Goal: Check status: Check status

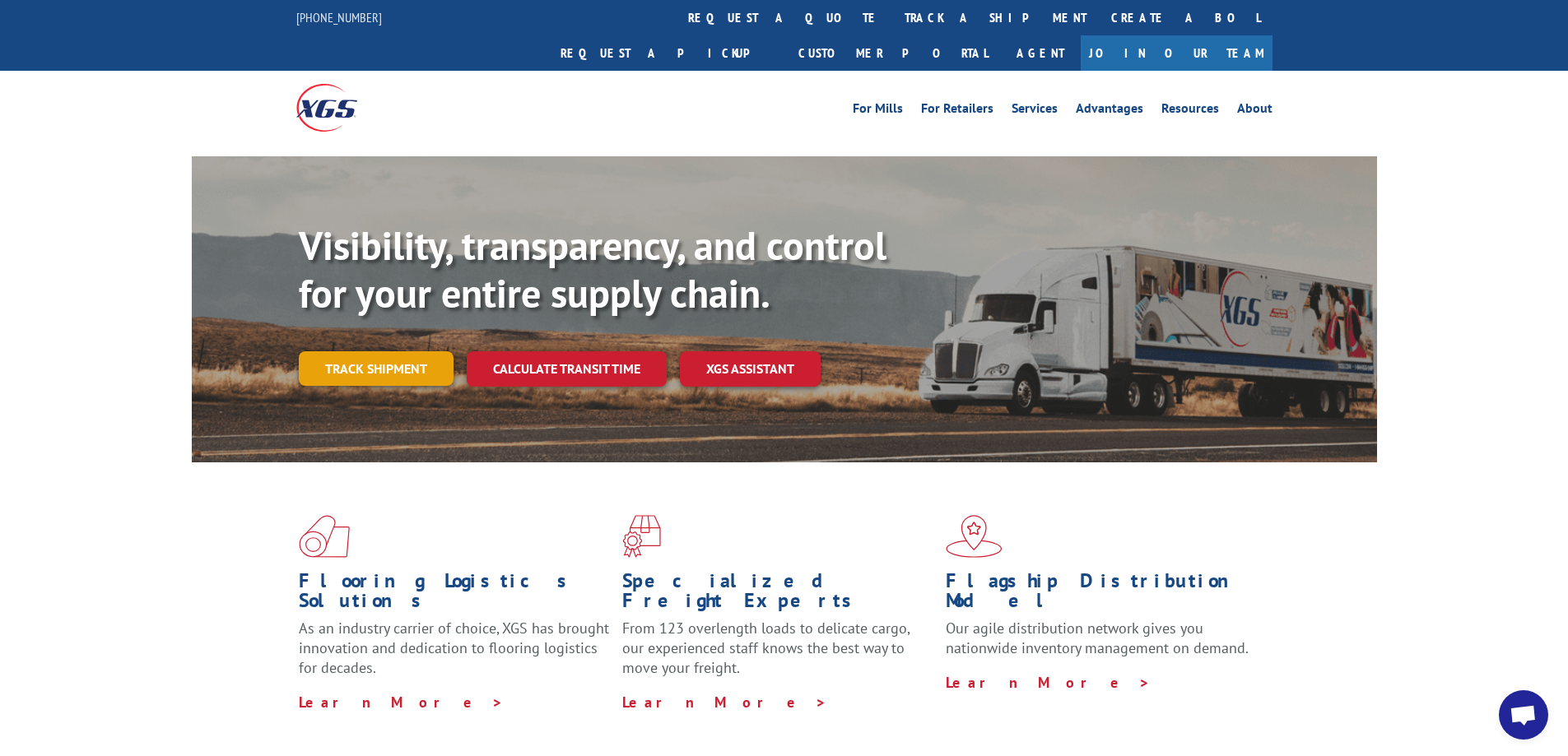
click at [363, 351] on link "Track shipment" at bounding box center [375, 368] width 155 height 34
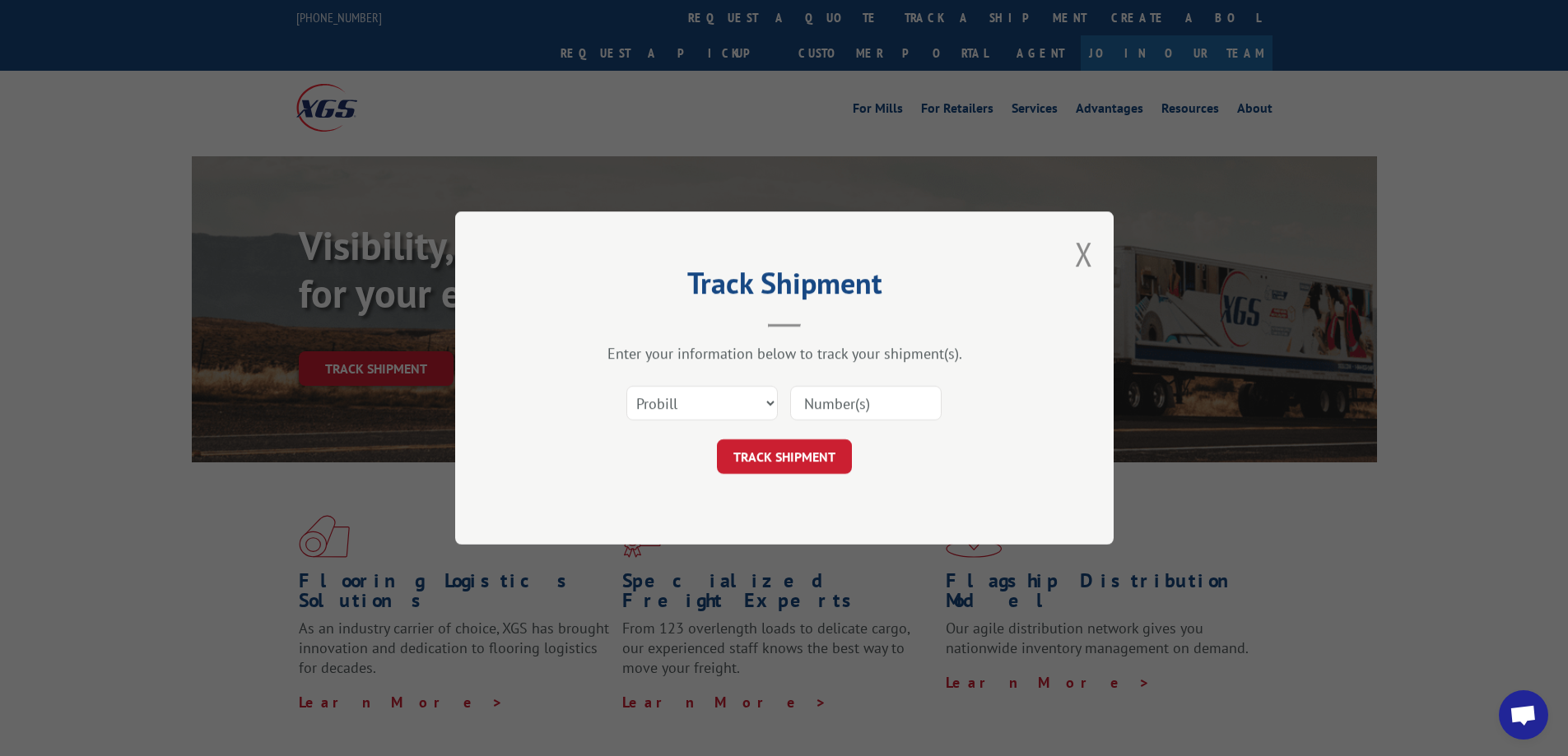
click at [800, 401] on input at bounding box center [866, 403] width 152 height 34
paste input "15095532"
type input "15095532"
click at [797, 456] on button "TRACK SHIPMENT" at bounding box center [784, 456] width 135 height 34
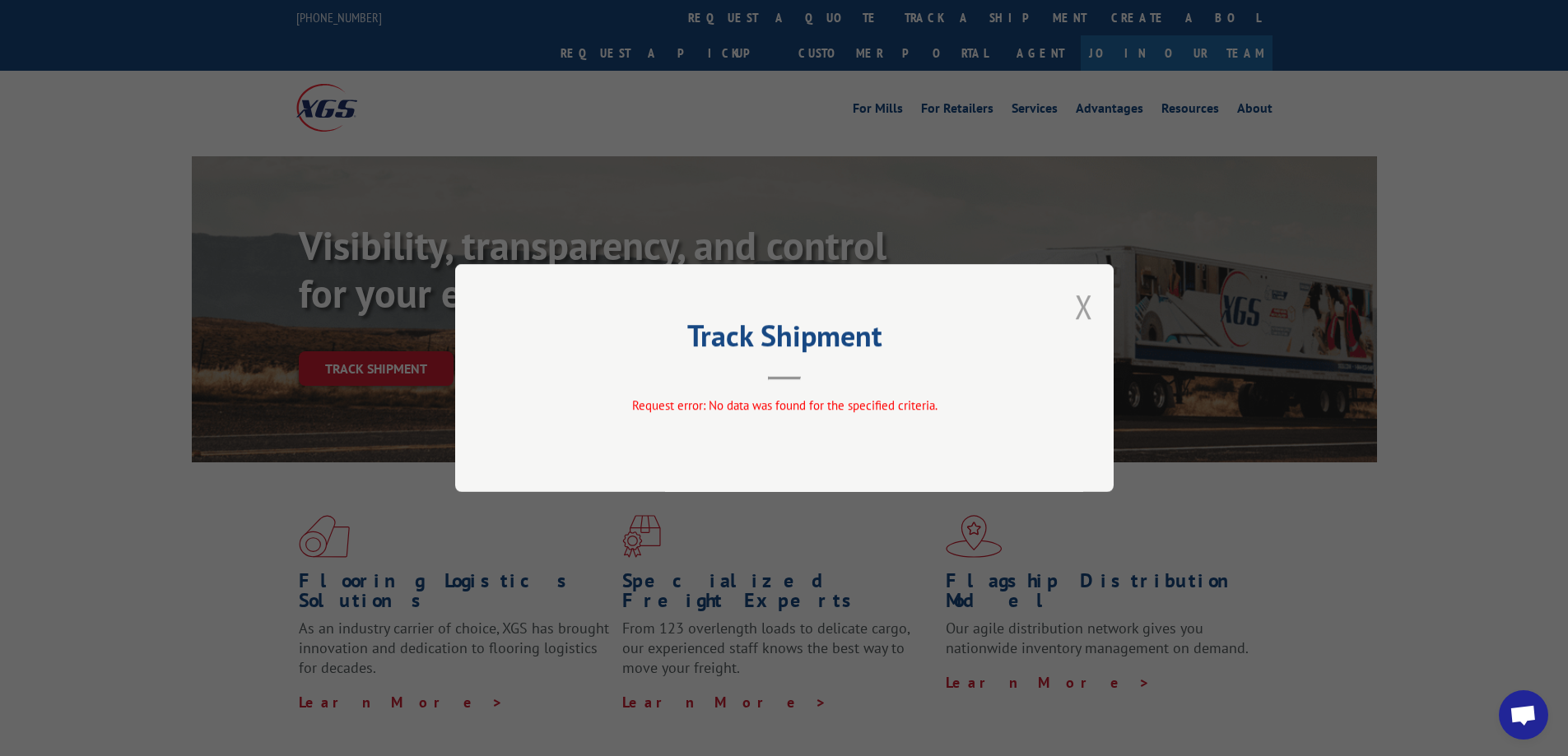
click at [1091, 302] on button "Close modal" at bounding box center [1083, 306] width 18 height 43
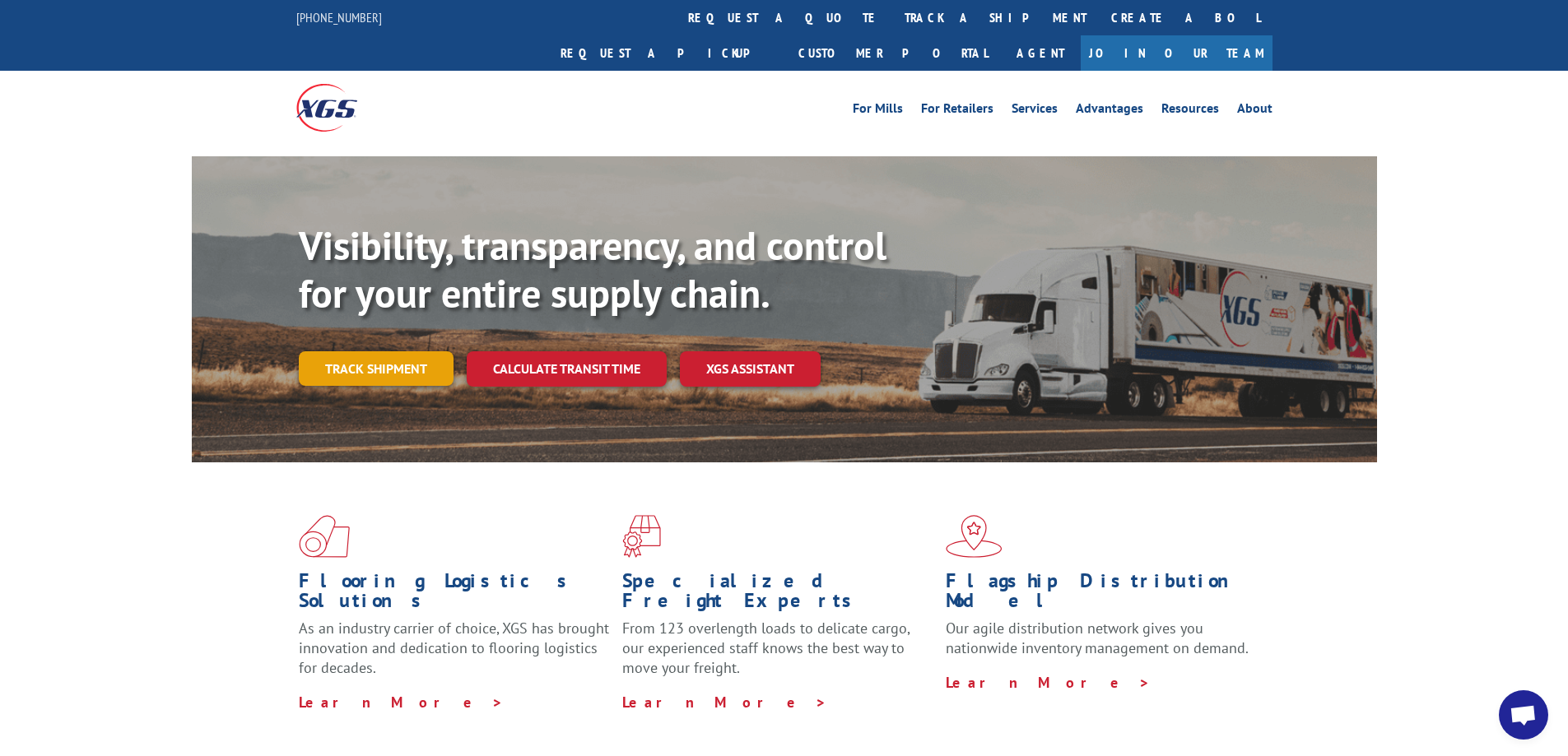
click at [375, 351] on link "Track shipment" at bounding box center [375, 368] width 155 height 34
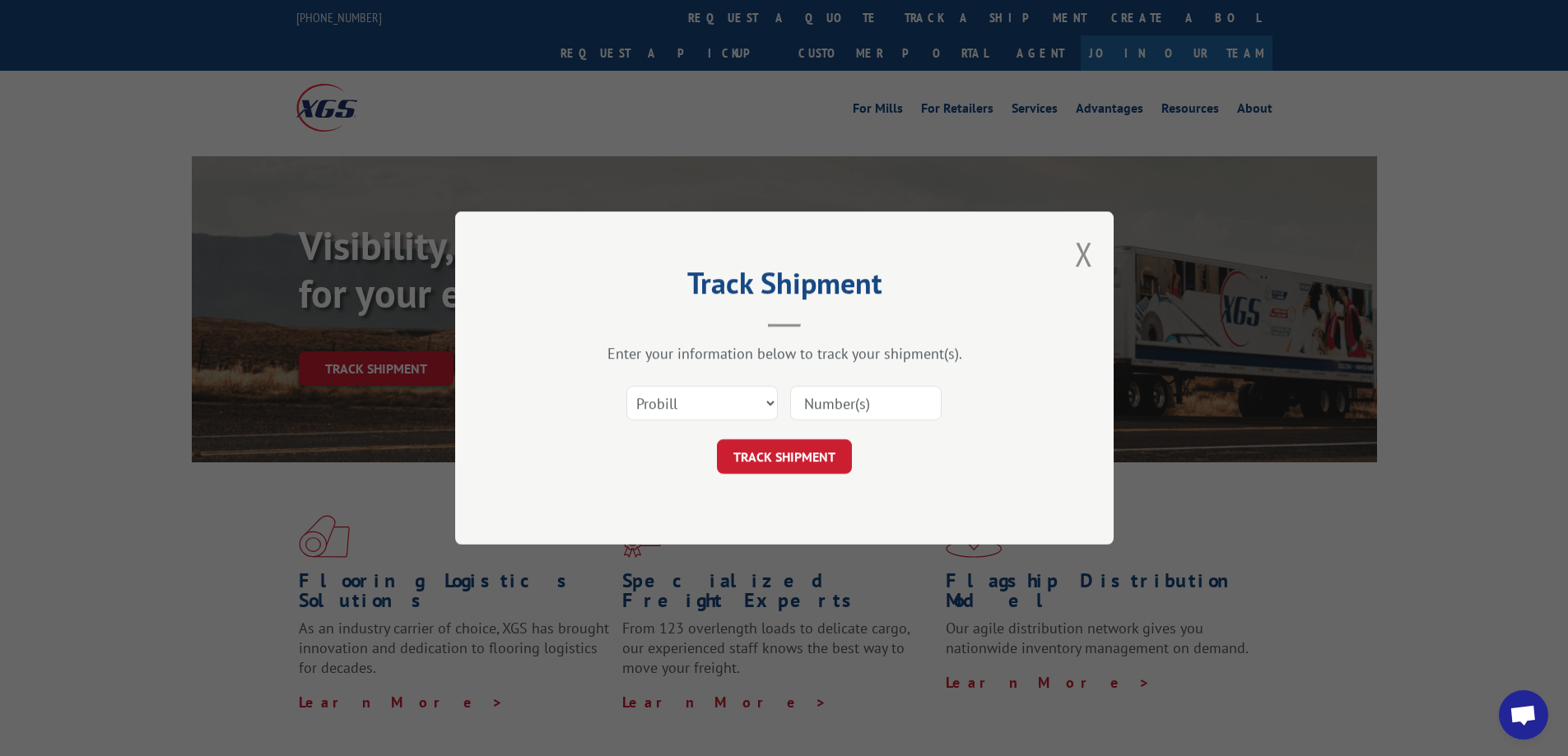
click at [798, 404] on input at bounding box center [866, 403] width 152 height 34
paste input "15095532"
type input "15095532"
click at [809, 470] on button "TRACK SHIPMENT" at bounding box center [784, 456] width 135 height 34
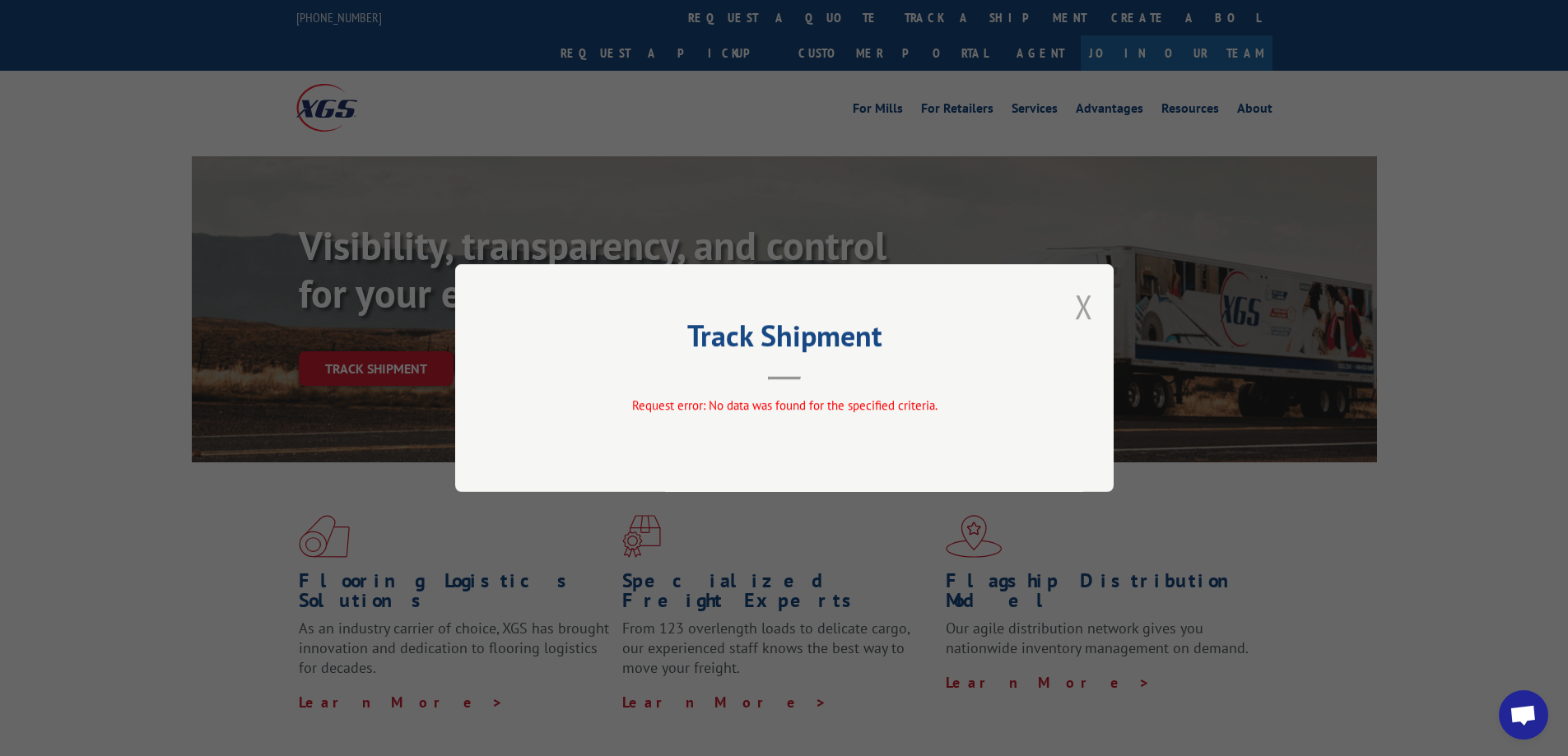
click at [1078, 315] on button "Close modal" at bounding box center [1083, 306] width 18 height 43
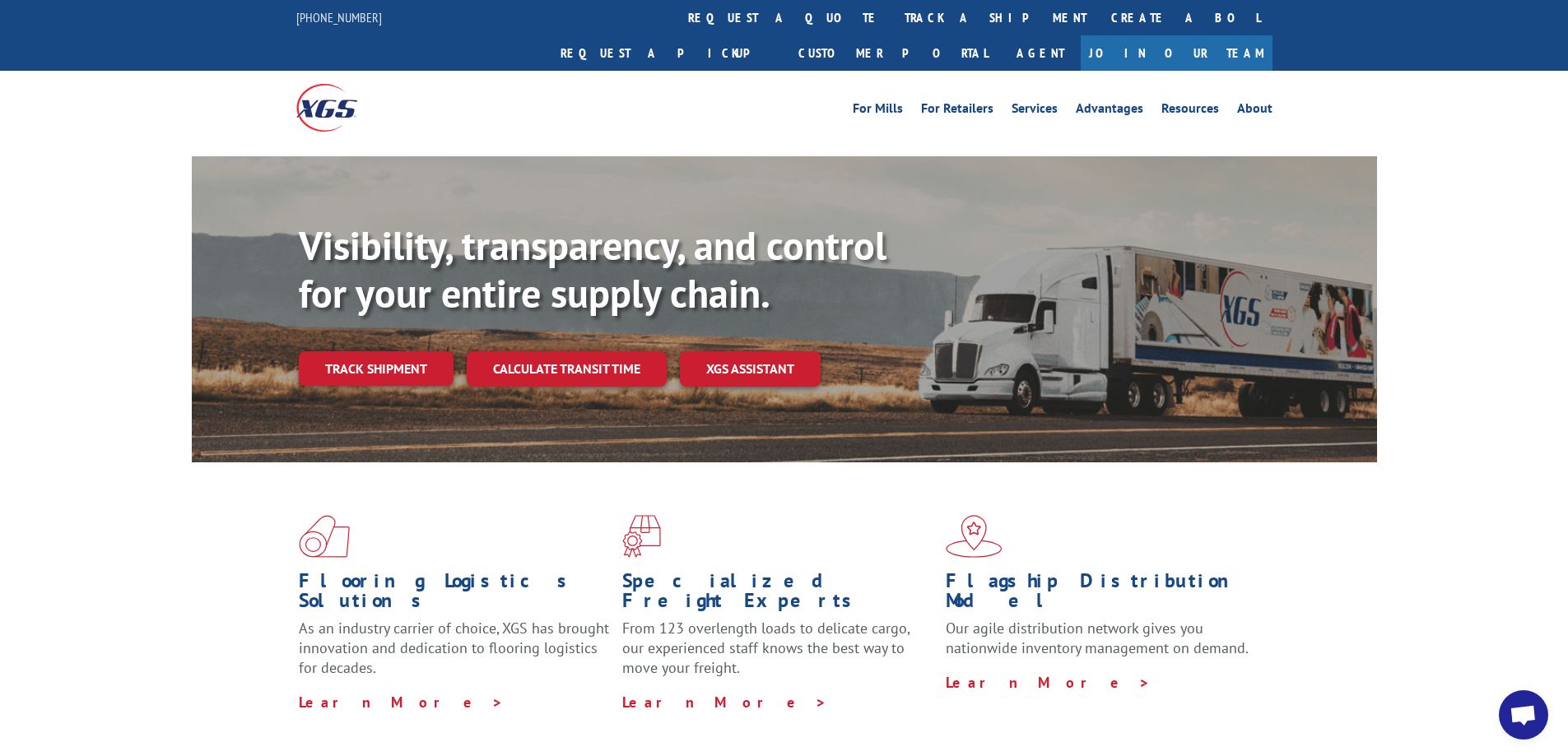
click at [386, 351] on link "Track shipment" at bounding box center [375, 368] width 155 height 34
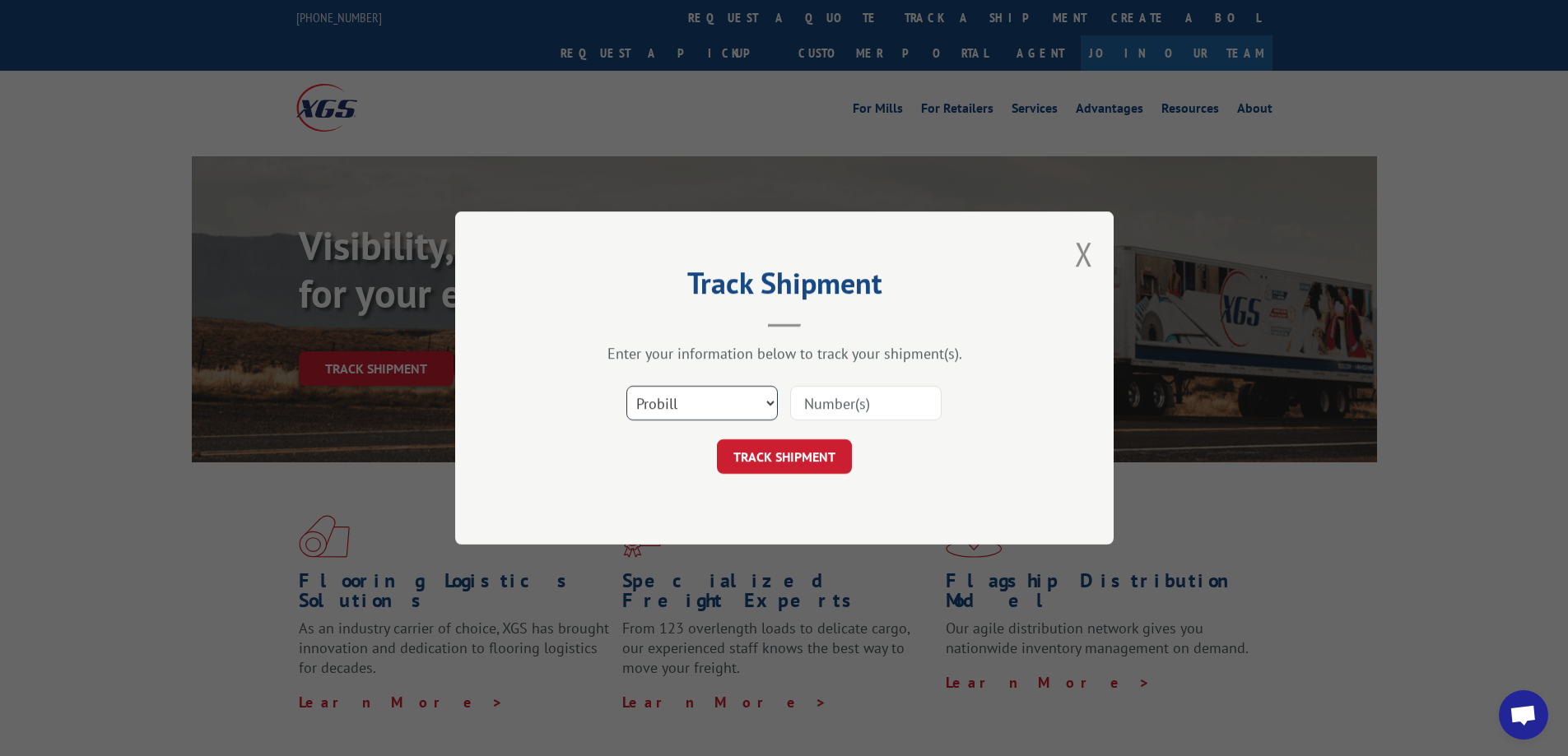
click at [697, 410] on select "Select category... Probill BOL PO" at bounding box center [702, 403] width 152 height 34
select select "bol"
click at [626, 386] on select "Select category... Probill BOL PO" at bounding box center [702, 403] width 152 height 34
click at [832, 409] on input at bounding box center [866, 403] width 152 height 34
paste input "15095532"
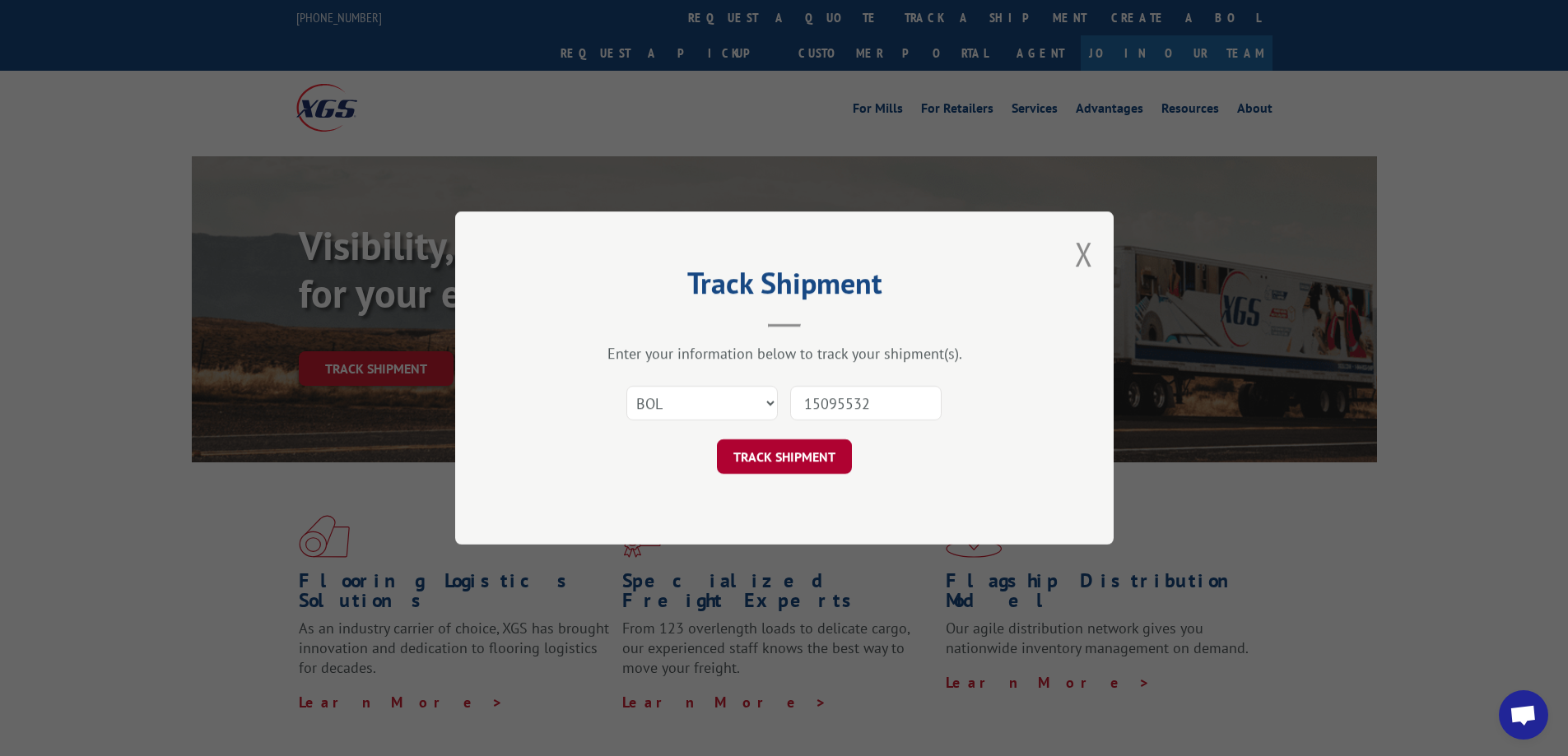
type input "15095532"
click at [802, 445] on button "TRACK SHIPMENT" at bounding box center [784, 456] width 135 height 34
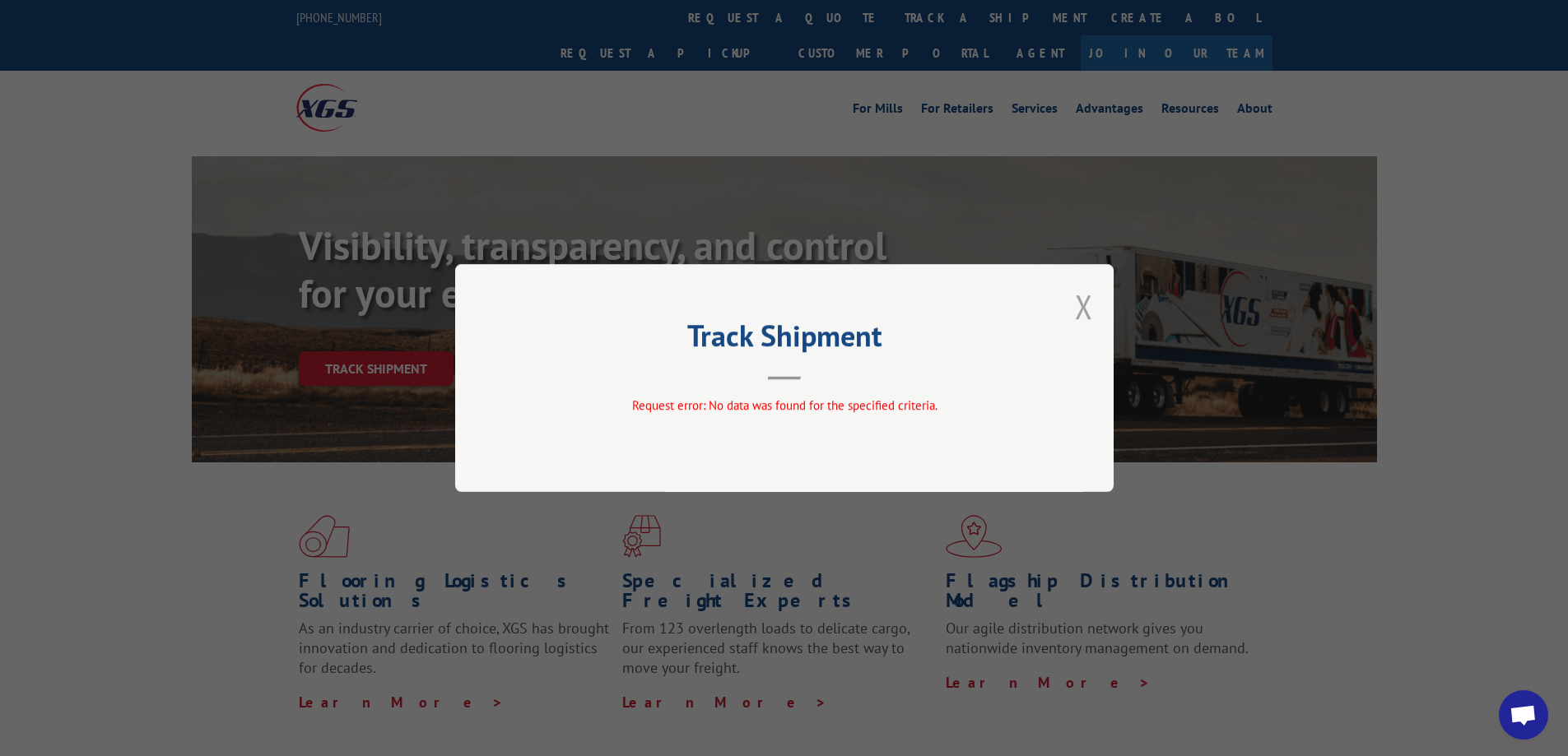
click at [1078, 319] on button "Close modal" at bounding box center [1083, 306] width 18 height 43
